Goal: Information Seeking & Learning: Learn about a topic

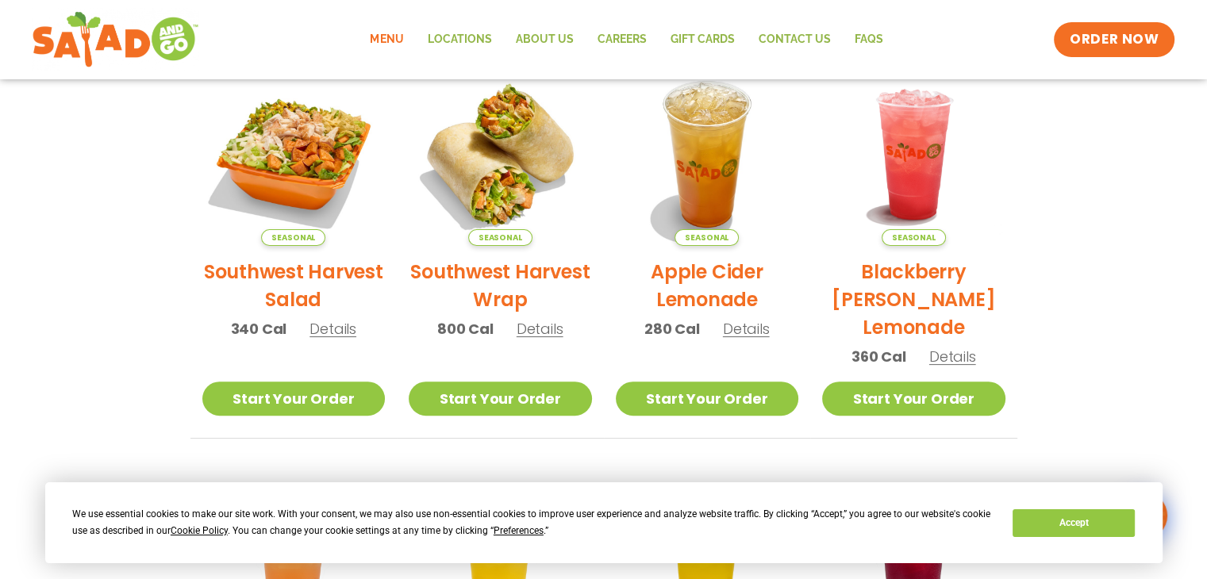
scroll to position [397, 0]
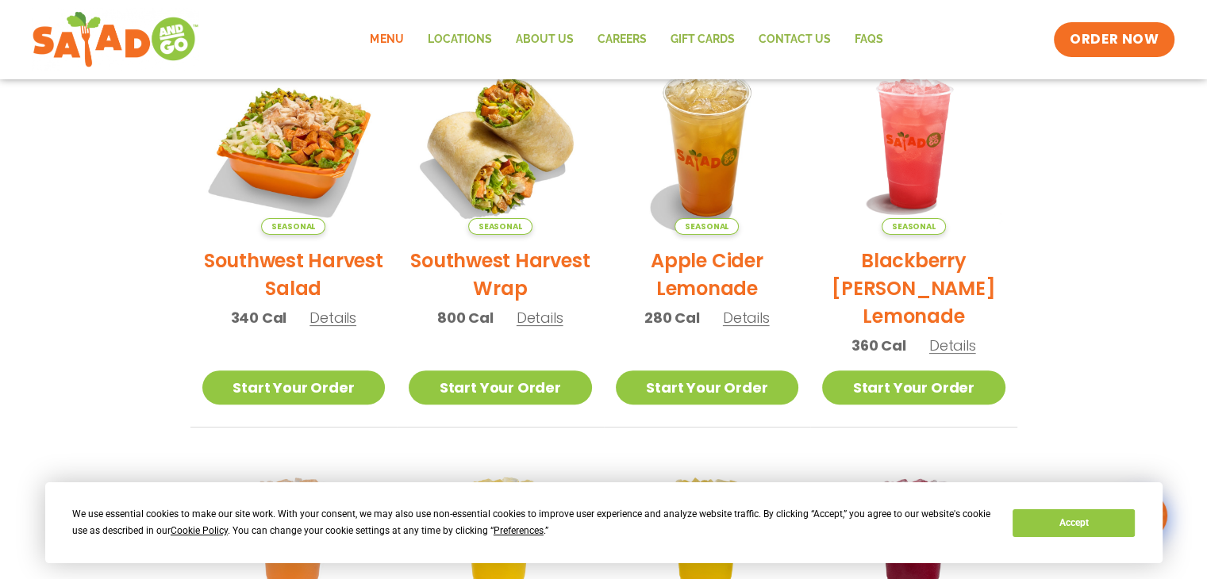
click at [390, 41] on link "Menu" at bounding box center [386, 39] width 57 height 37
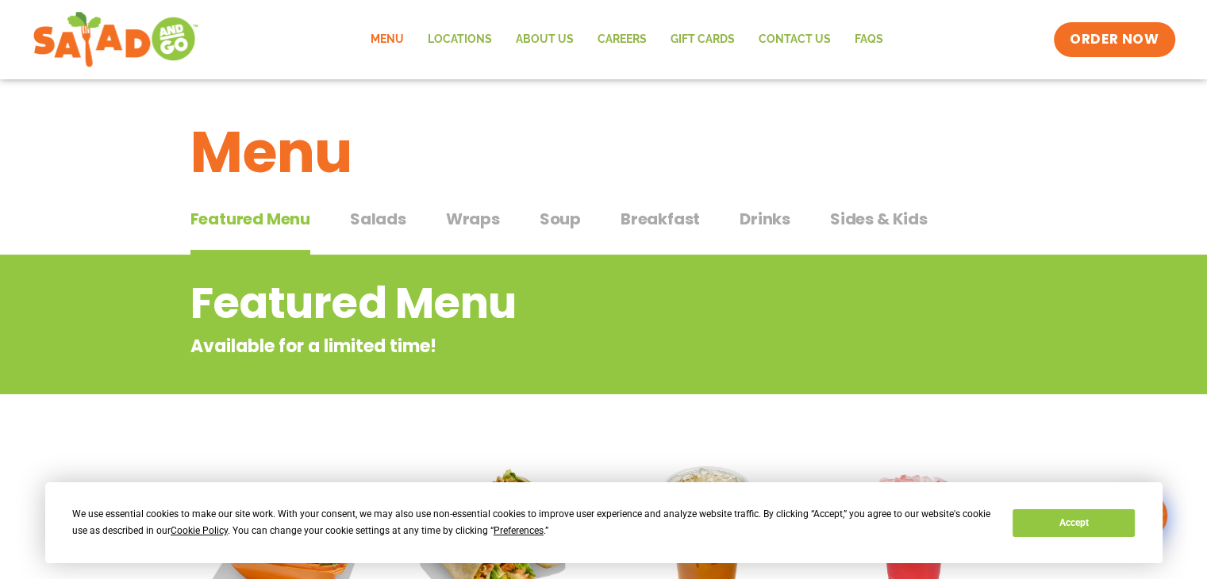
click at [503, 220] on div "Featured Menu Featured Menu Salads Salads Wraps Wraps Soup Soup Breakfast Break…" at bounding box center [603, 229] width 827 height 54
click at [471, 218] on span "Wraps" at bounding box center [473, 219] width 54 height 24
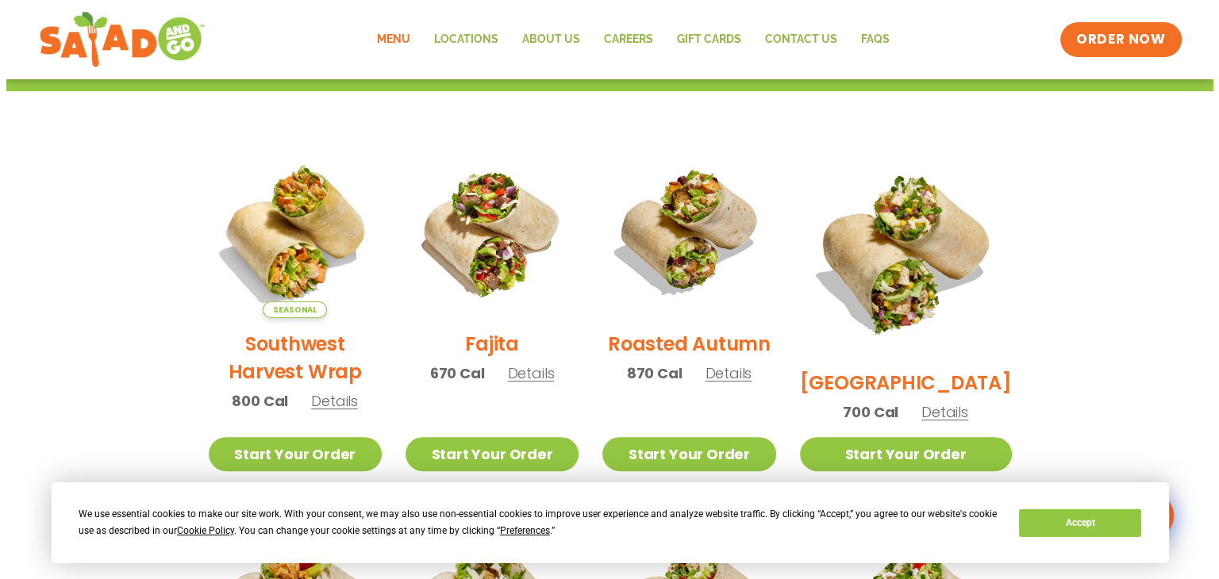
scroll to position [397, 0]
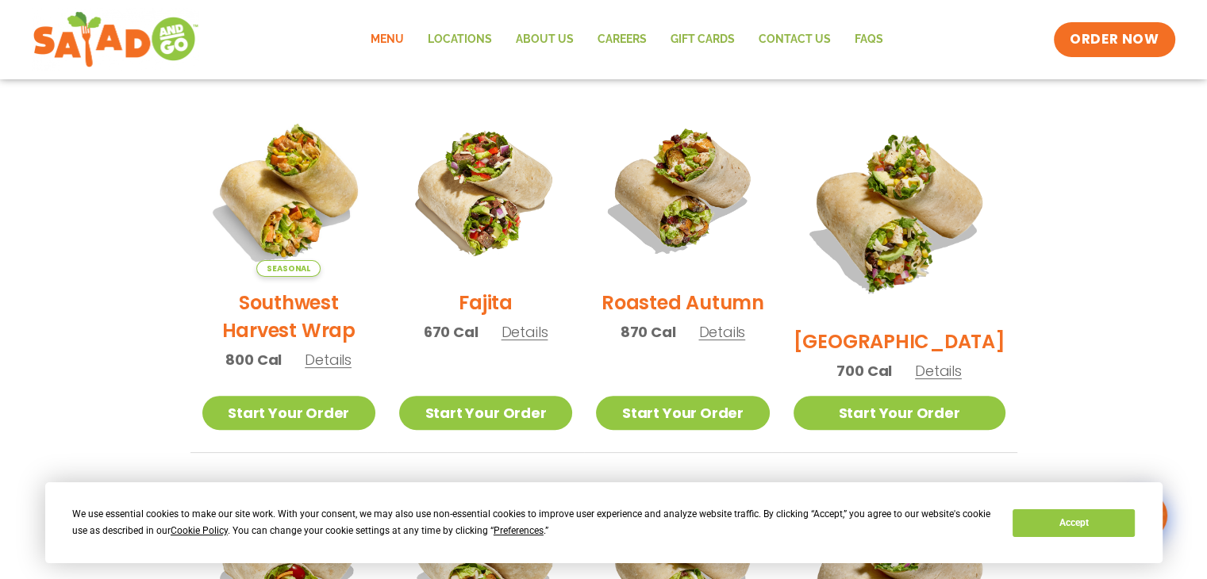
click at [306, 314] on h2 "Southwest Harvest Wrap" at bounding box center [288, 317] width 173 height 56
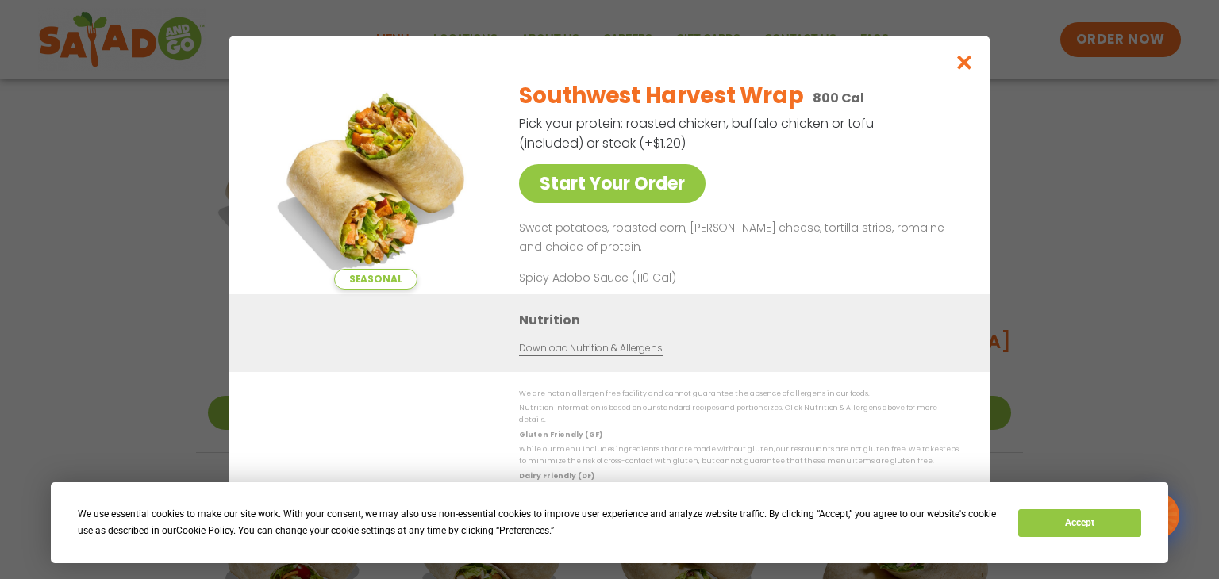
click at [613, 353] on link "Download Nutrition & Allergens" at bounding box center [590, 348] width 143 height 15
